Goal: Task Accomplishment & Management: Manage account settings

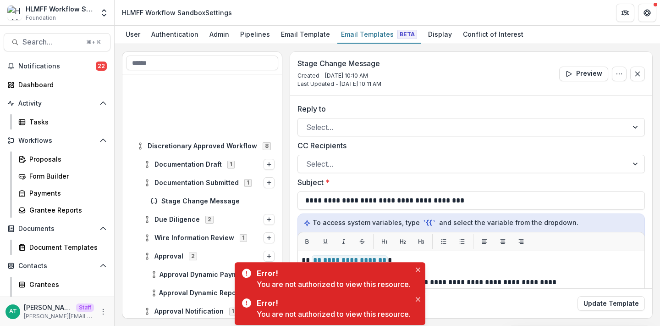
scroll to position [82, 0]
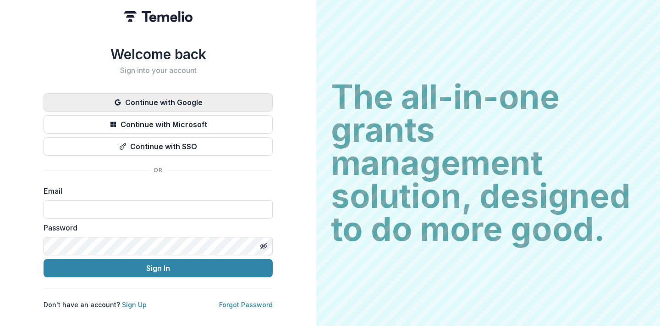
click at [157, 100] on button "Continue with Google" at bounding box center [158, 102] width 229 height 18
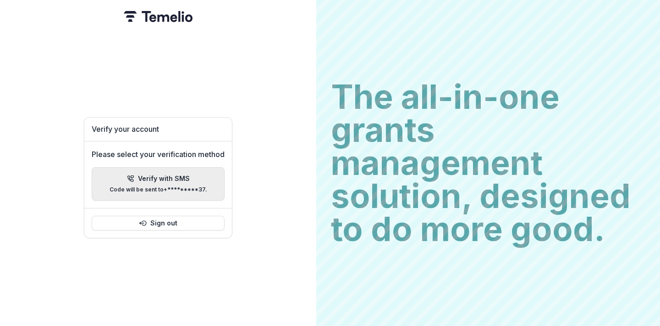
click at [177, 175] on p "Verify with SMS" at bounding box center [164, 179] width 52 height 8
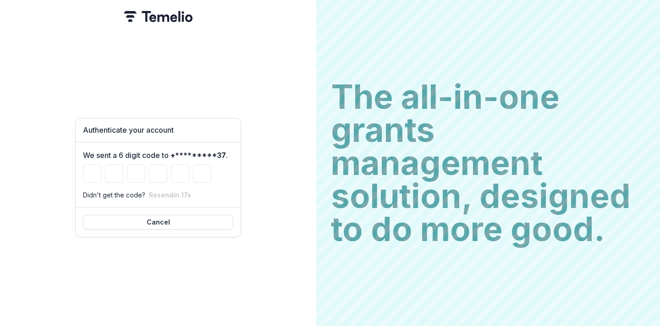
type input "*"
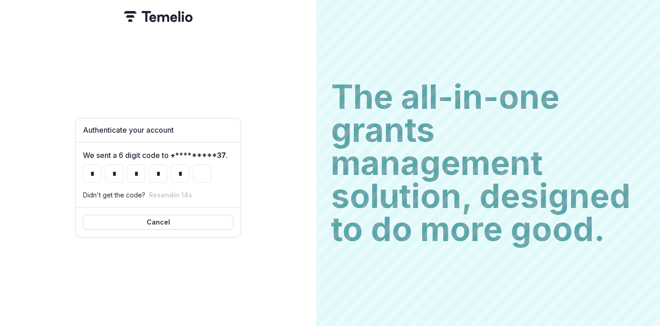
type input "*"
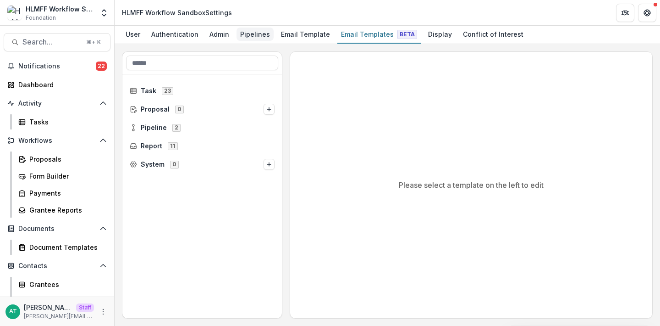
click at [247, 30] on div "Pipelines" at bounding box center [255, 34] width 37 height 13
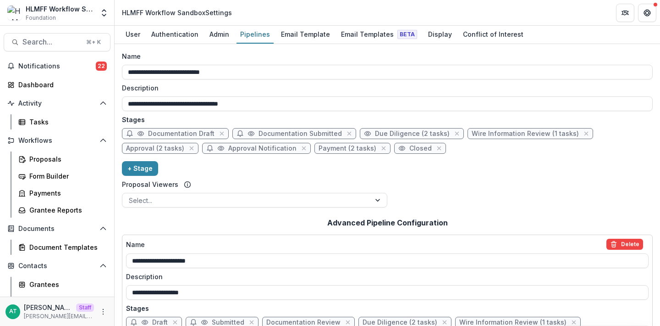
click at [168, 130] on span "Documentation Draft" at bounding box center [181, 134] width 66 height 8
select select "*****"
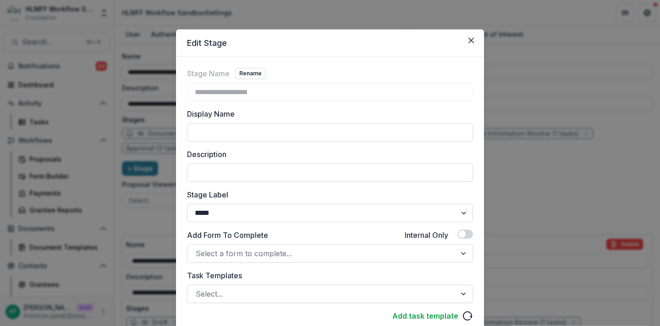
scroll to position [170, 0]
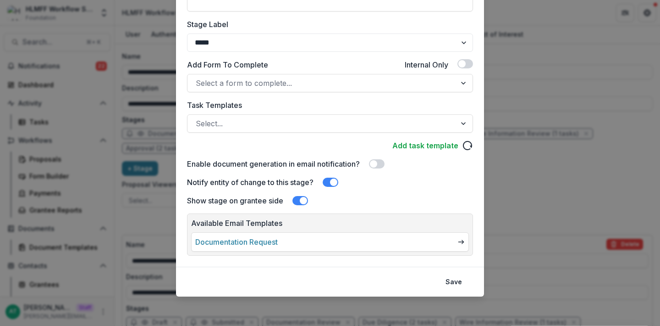
click at [271, 239] on link "Documentation Request" at bounding box center [236, 241] width 83 height 11
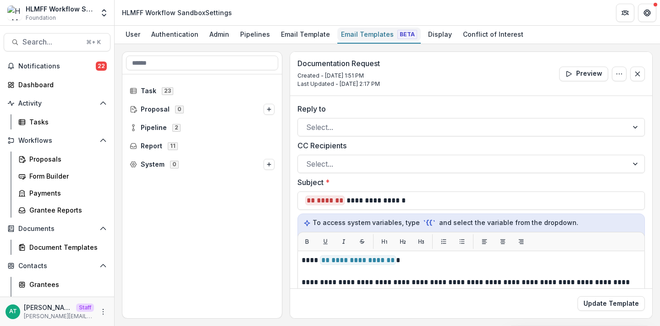
click at [348, 36] on div "Email Templates Beta" at bounding box center [378, 34] width 83 height 13
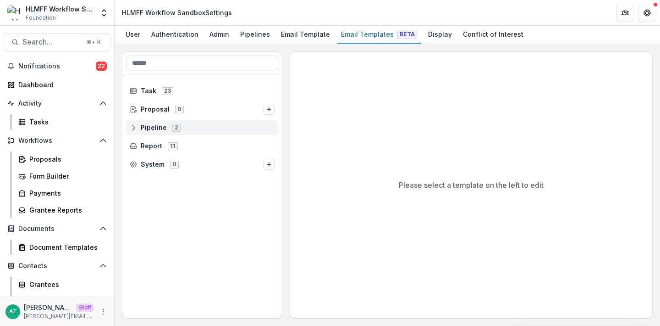
click at [154, 125] on span "Pipeline" at bounding box center [154, 128] width 26 height 8
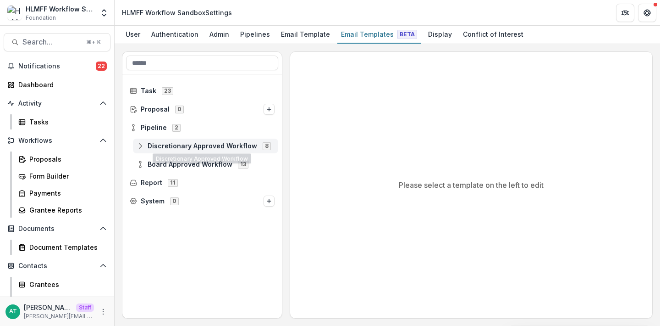
click at [198, 142] on span "Discretionary Approved Workflow" at bounding box center [203, 146] width 110 height 8
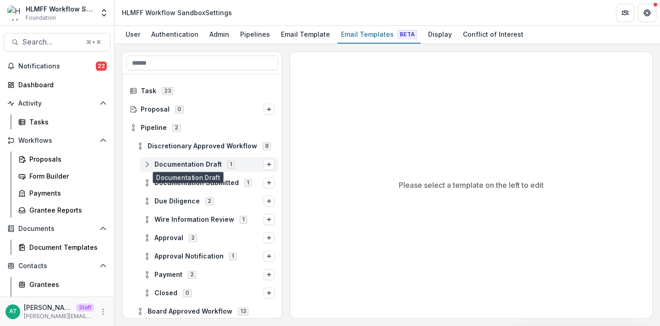
click at [179, 166] on span "Documentation Draft" at bounding box center [188, 164] width 67 height 8
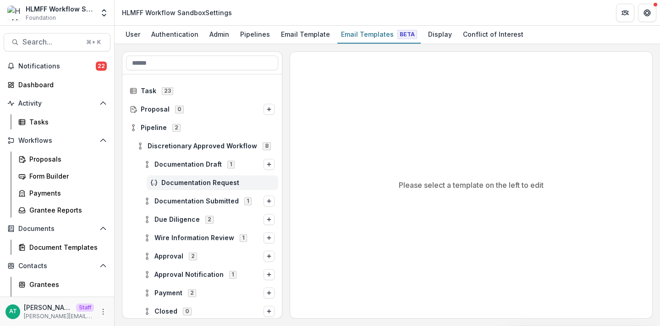
click at [186, 183] on span "Documentation Request" at bounding box center [217, 183] width 113 height 8
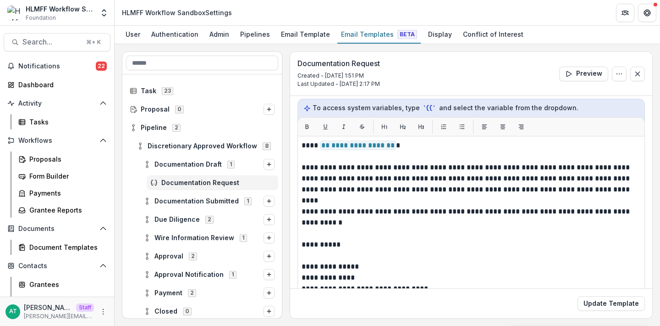
scroll to position [107, 0]
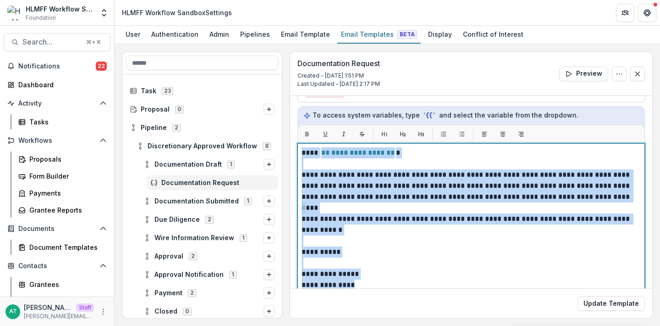
drag, startPoint x: 304, startPoint y: 151, endPoint x: 418, endPoint y: 289, distance: 179.1
click at [418, 289] on form "**********" at bounding box center [471, 194] width 362 height 499
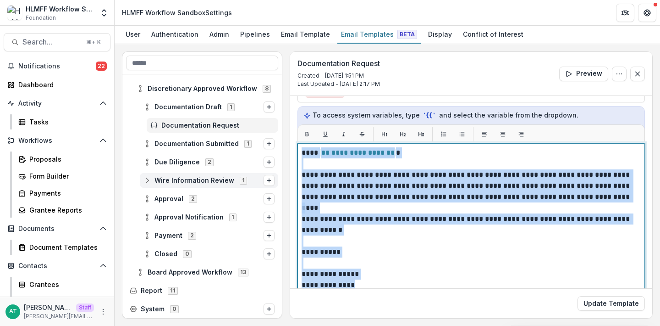
scroll to position [57, 0]
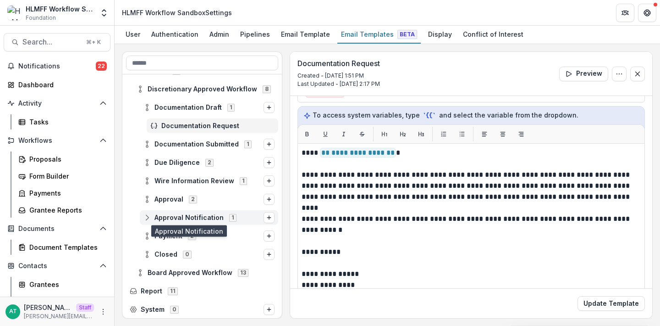
click at [177, 216] on span "Approval Notification" at bounding box center [189, 218] width 69 height 8
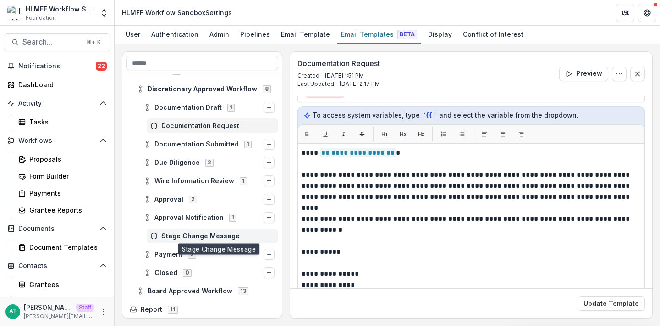
click at [177, 233] on span "Stage Change Message" at bounding box center [217, 236] width 113 height 8
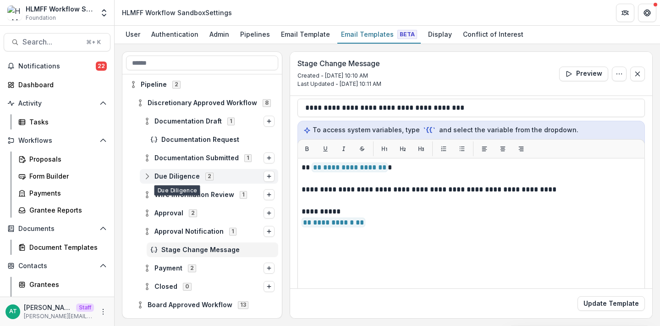
scroll to position [42, 0]
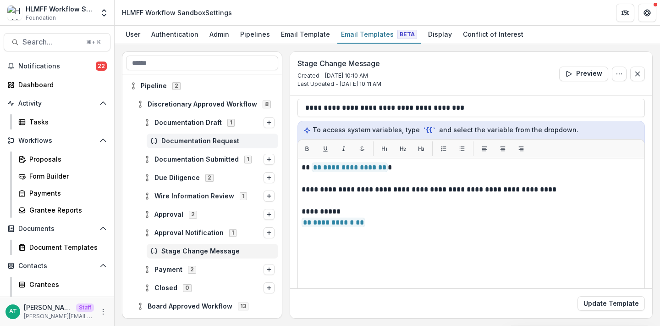
click at [195, 138] on span "Documentation Request" at bounding box center [217, 141] width 113 height 8
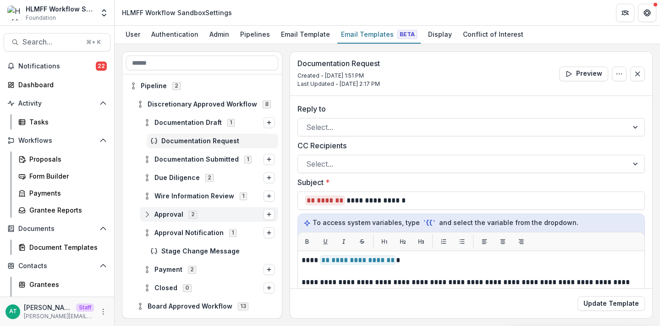
scroll to position [76, 0]
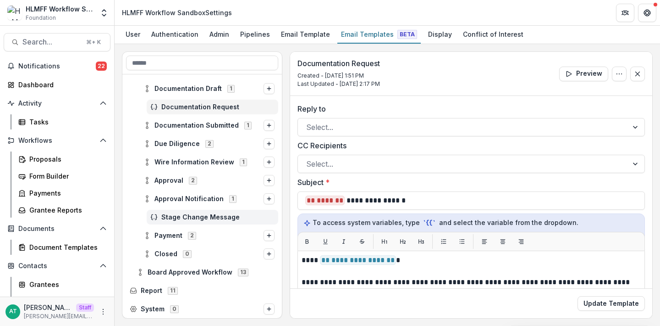
click at [189, 211] on div "Stage Change Message" at bounding box center [213, 217] width 132 height 15
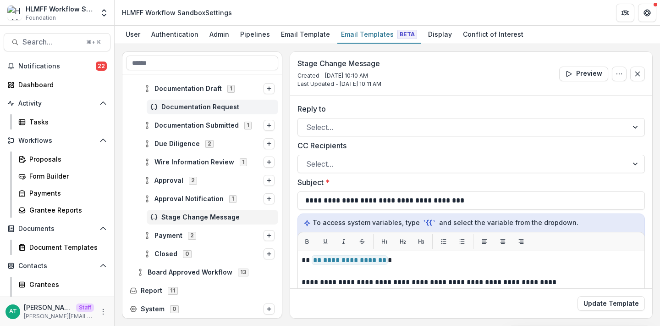
click at [188, 111] on div "Documentation Request" at bounding box center [213, 106] width 132 height 15
